Goal: Transaction & Acquisition: Purchase product/service

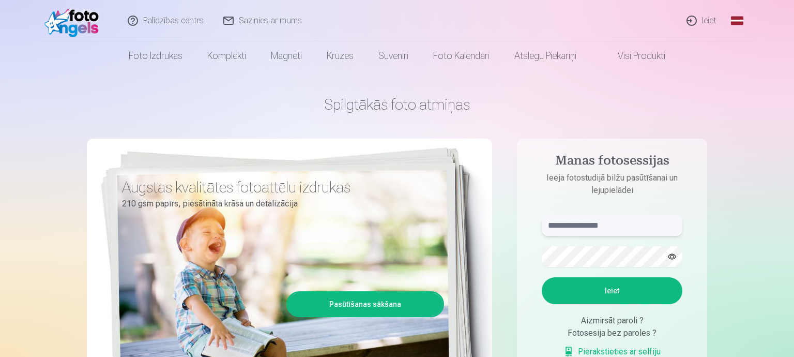
click at [595, 223] on input "text" at bounding box center [612, 225] width 141 height 21
type input "**********"
click at [613, 287] on button "Ieiet" at bounding box center [611, 290] width 141 height 27
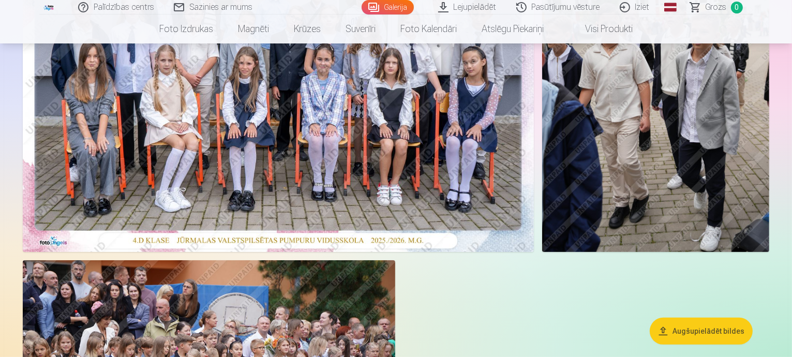
scroll to position [45, 0]
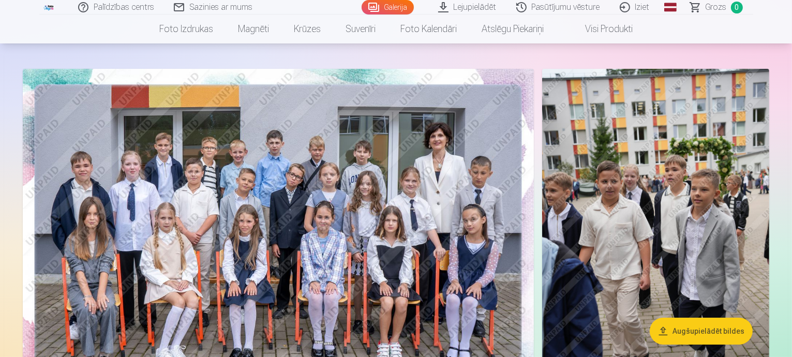
click at [295, 229] on img at bounding box center [278, 239] width 511 height 341
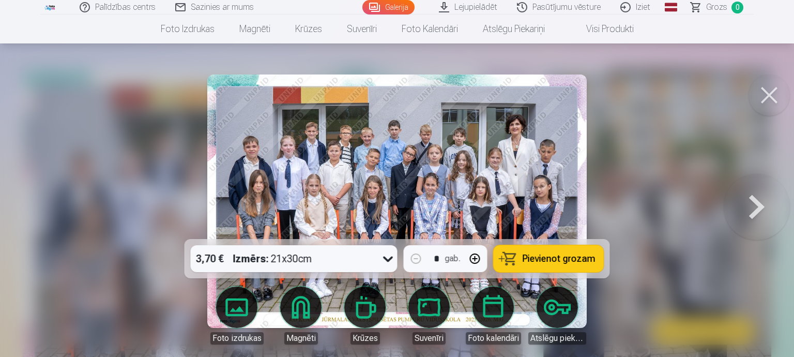
click at [387, 259] on icon at bounding box center [388, 258] width 17 height 17
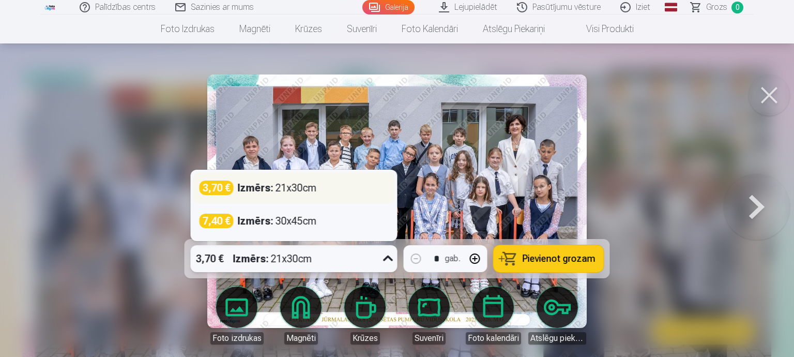
click at [347, 189] on div "3,70 € Izmērs : 21x30cm" at bounding box center [294, 187] width 189 height 14
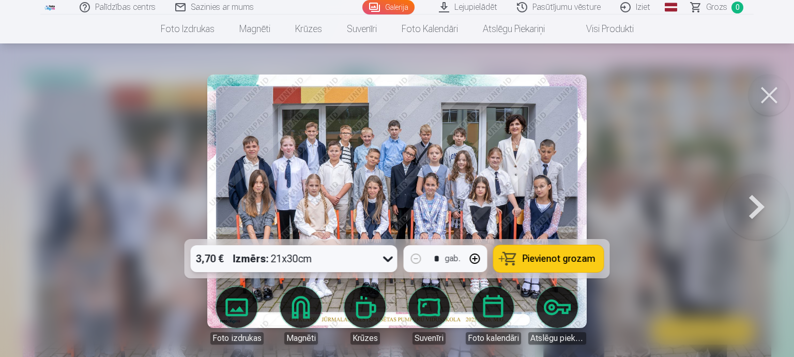
click at [548, 255] on span "Pievienot grozam" at bounding box center [559, 258] width 73 height 9
click at [768, 93] on button at bounding box center [769, 94] width 41 height 41
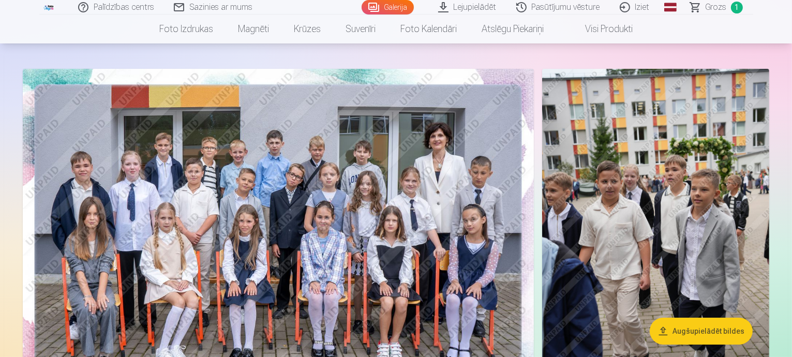
click at [670, 233] on img at bounding box center [655, 239] width 227 height 341
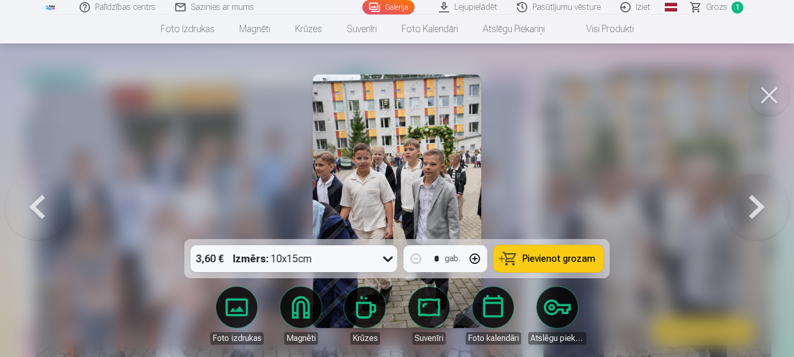
click at [691, 243] on div at bounding box center [397, 178] width 794 height 357
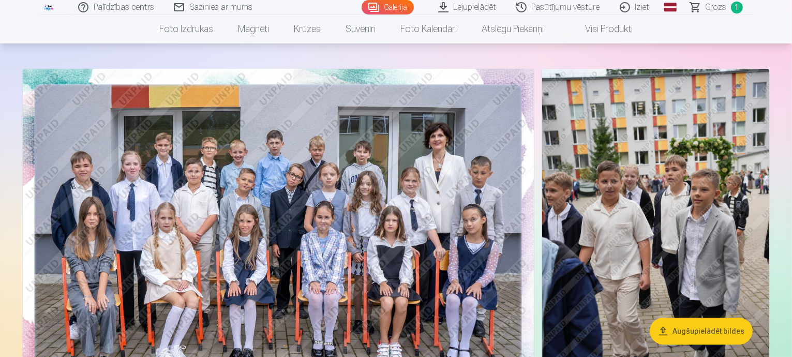
click at [561, 263] on img at bounding box center [655, 239] width 227 height 341
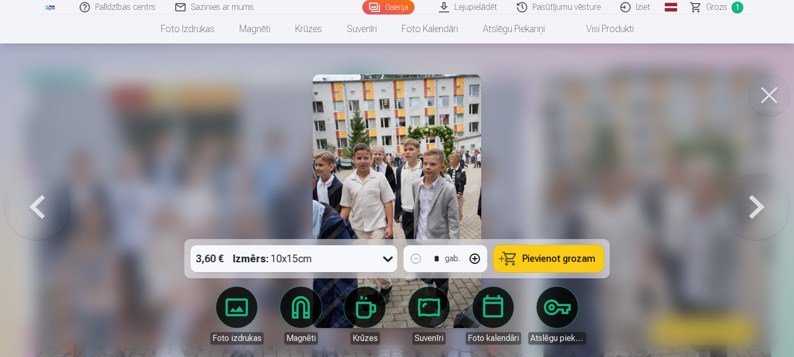
click at [553, 255] on span "Pievienot grozam" at bounding box center [559, 258] width 73 height 9
click at [772, 92] on button at bounding box center [769, 94] width 41 height 41
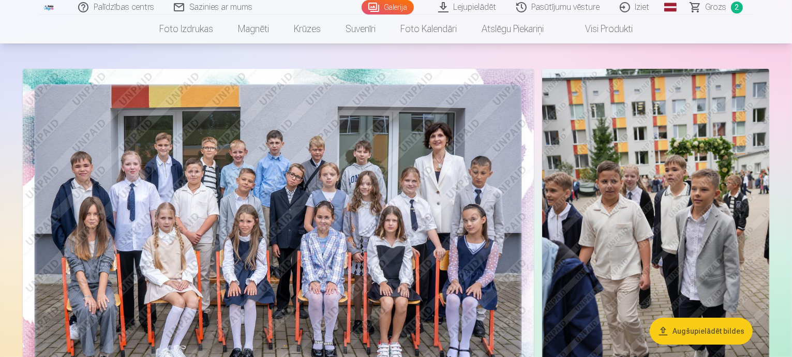
click at [736, 6] on span "2" at bounding box center [737, 8] width 12 height 12
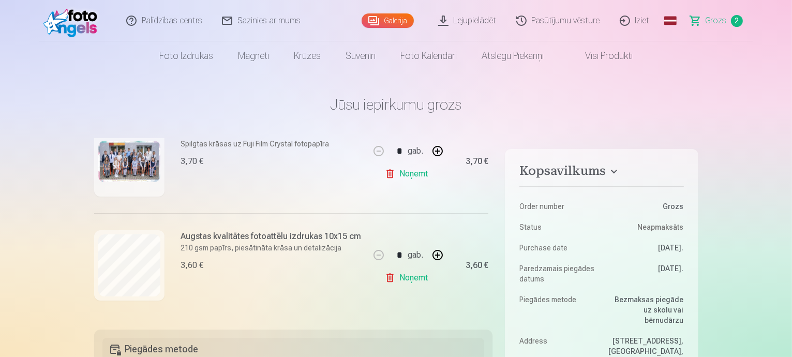
scroll to position [158, 0]
drag, startPoint x: 791, startPoint y: 23, endPoint x: 792, endPoint y: 115, distance: 91.5
click at [791, 115] on html "Palīdzības centrs Sazinies ar mums Galerija Lejupielādēt Pasūtījumu vēsture Izi…" at bounding box center [396, 178] width 792 height 357
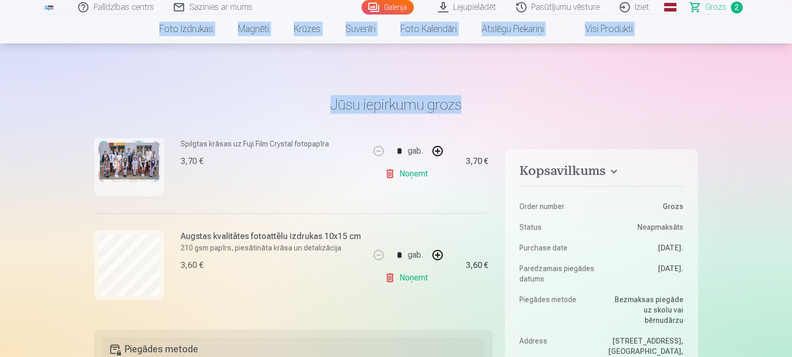
scroll to position [462, 0]
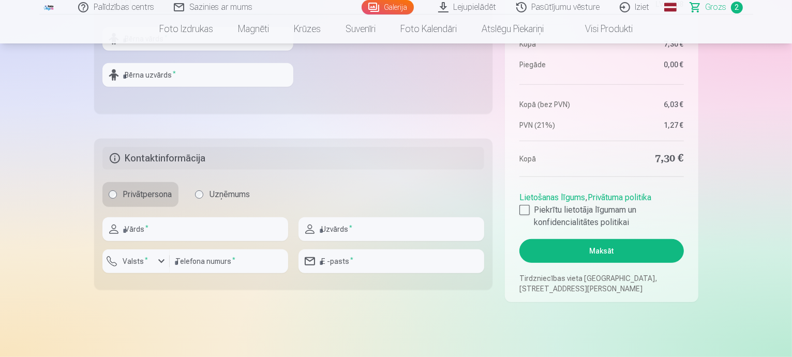
drag, startPoint x: 791, startPoint y: 70, endPoint x: 794, endPoint y: 35, distance: 34.8
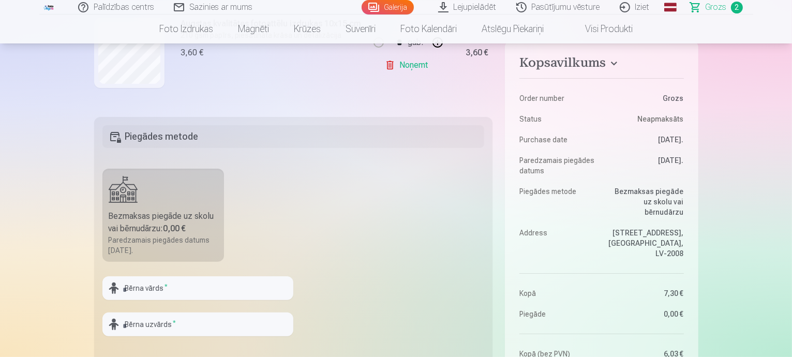
scroll to position [200, 0]
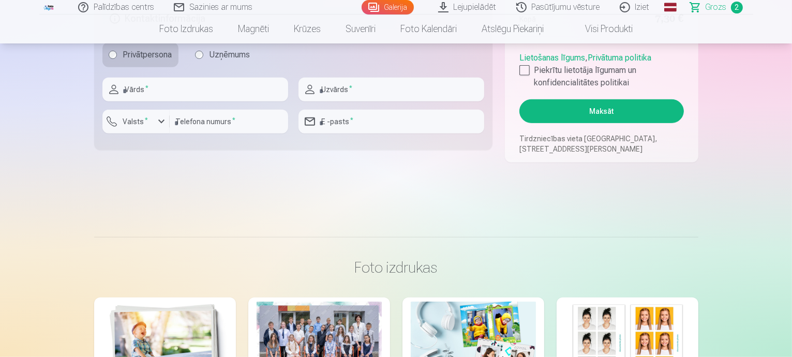
scroll to position [364, 0]
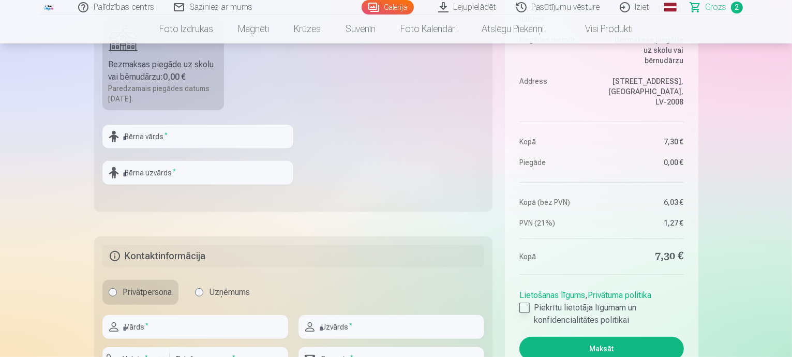
click at [521, 306] on div at bounding box center [524, 308] width 10 height 10
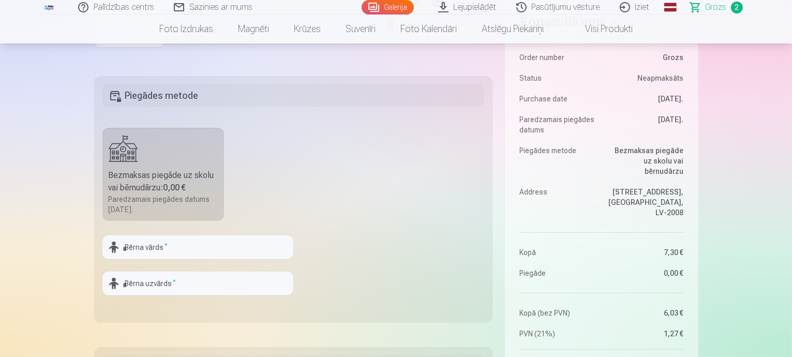
scroll to position [241, 0]
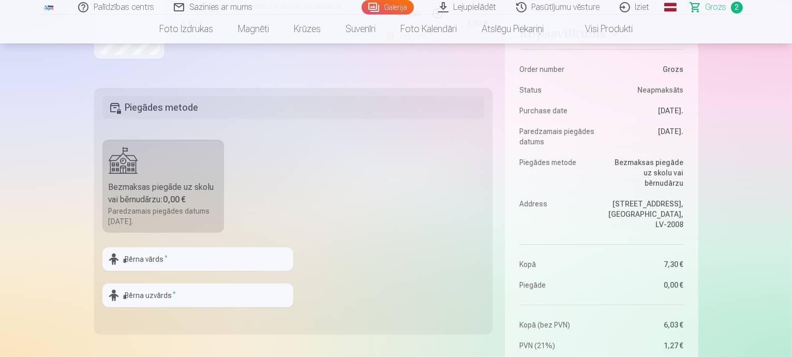
click at [388, 110] on h5 "Piegādes metode" at bounding box center [293, 107] width 382 height 23
click at [143, 258] on input "text" at bounding box center [197, 259] width 191 height 24
click at [190, 263] on input "text" at bounding box center [197, 259] width 191 height 24
type input "******"
click at [124, 298] on input "text" at bounding box center [197, 295] width 191 height 24
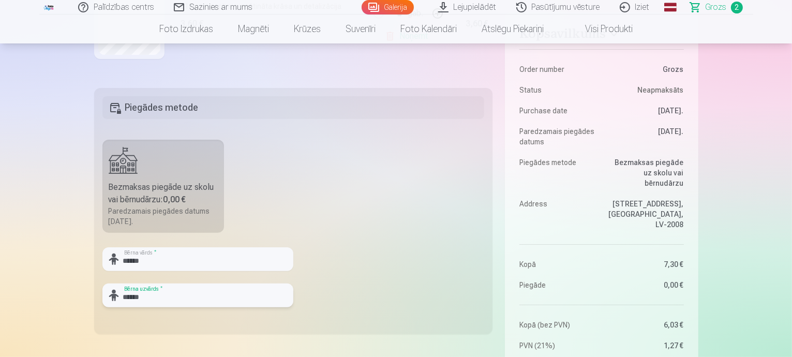
type input "******"
click at [244, 311] on div at bounding box center [197, 311] width 191 height 8
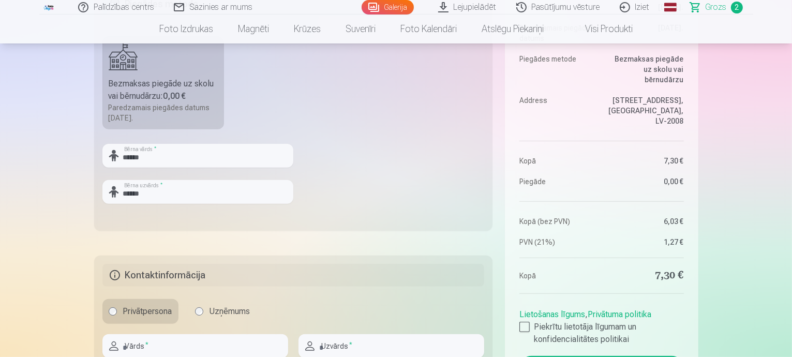
scroll to position [448, 0]
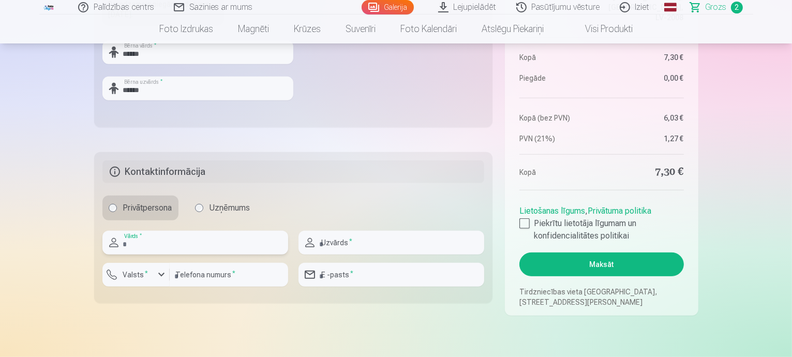
click at [152, 244] on input "text" at bounding box center [195, 243] width 186 height 24
type input "*****"
type input "******"
type input "********"
type input "**********"
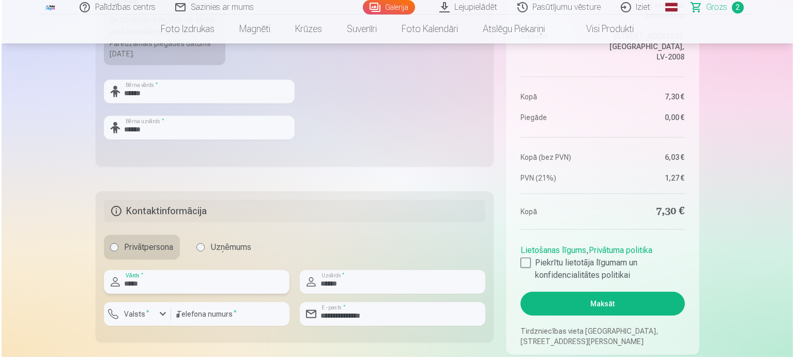
scroll to position [561, 0]
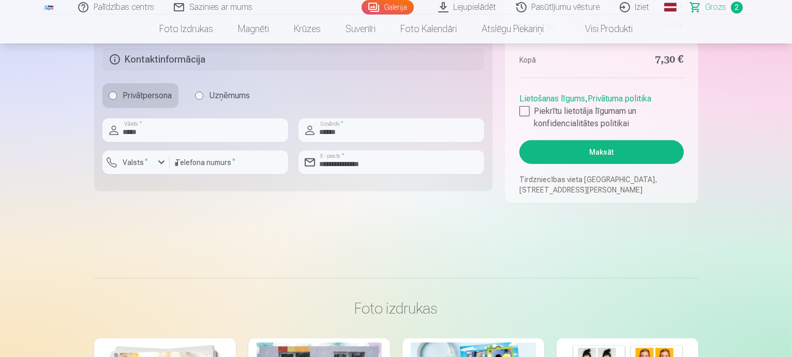
click at [580, 153] on button "Maksāt" at bounding box center [601, 152] width 164 height 24
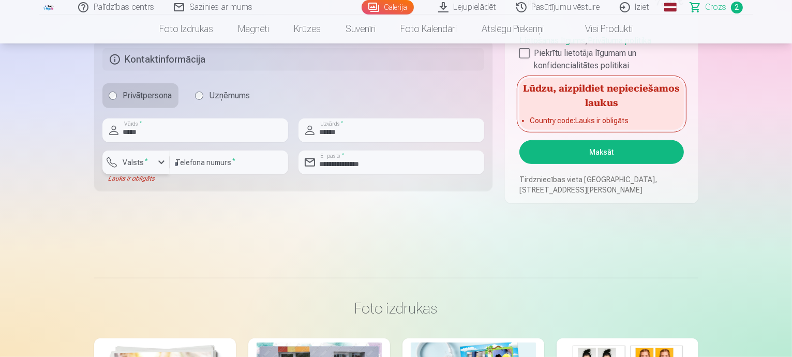
click at [159, 163] on div "button" at bounding box center [161, 162] width 12 height 12
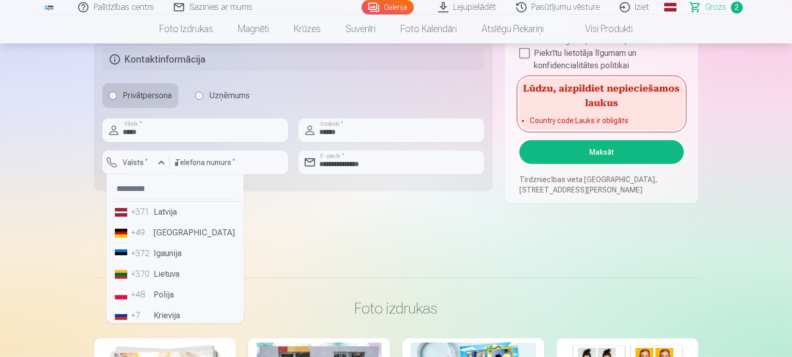
click at [163, 217] on li "+371 Latvija" at bounding box center [175, 212] width 129 height 21
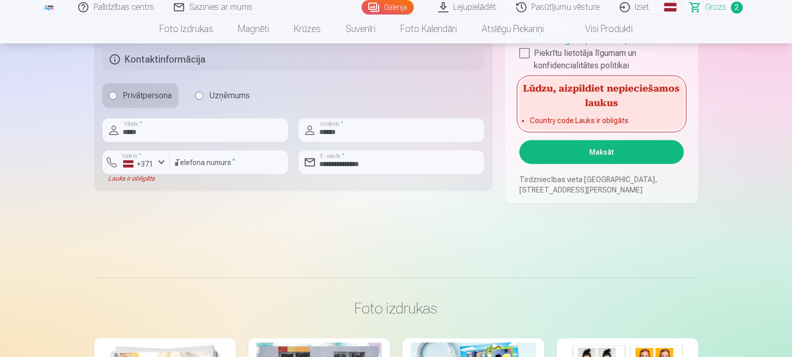
click at [569, 147] on button "Maksāt" at bounding box center [601, 152] width 164 height 24
